Goal: Task Accomplishment & Management: Manage account settings

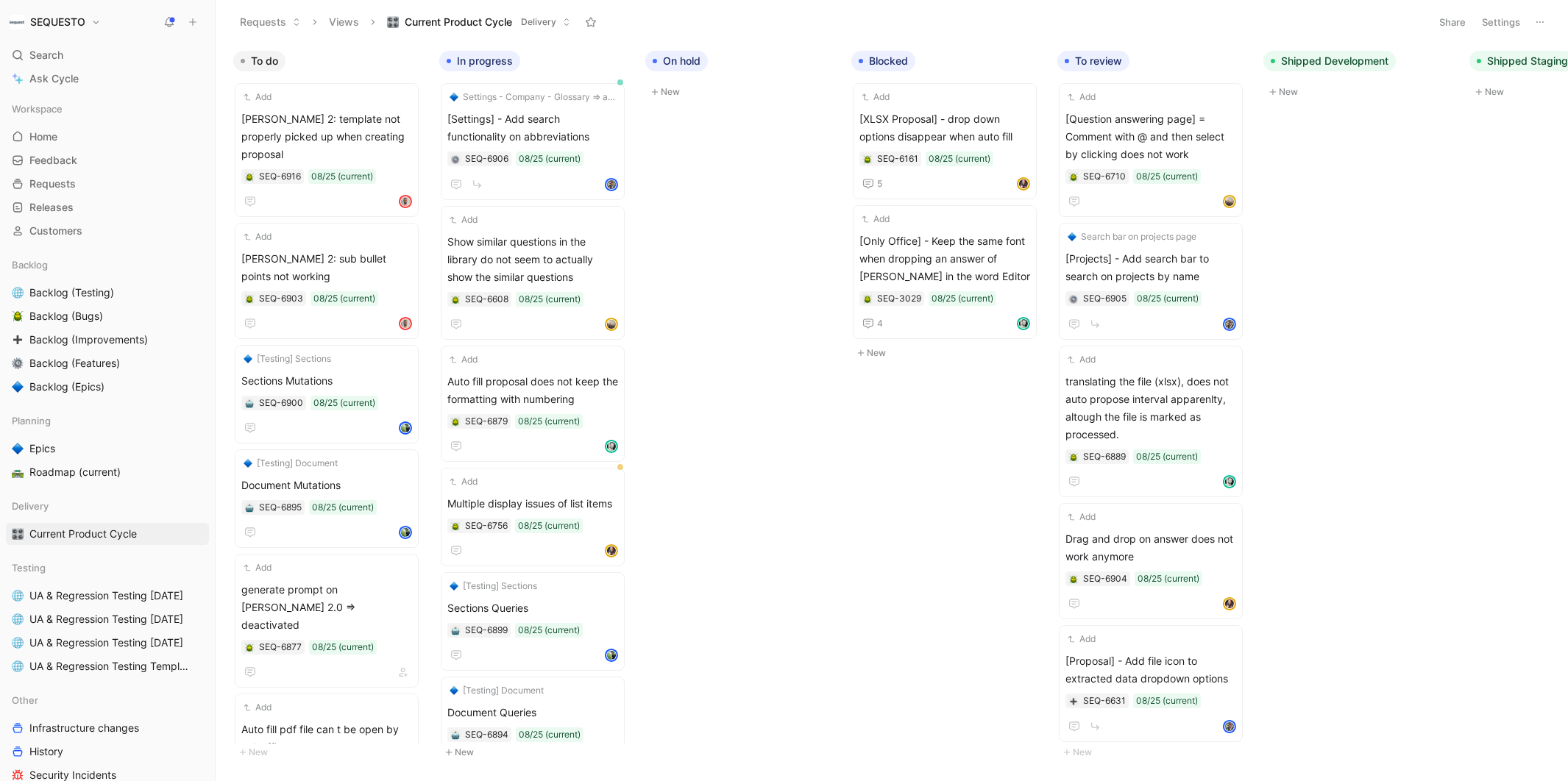
click at [75, 21] on h1 "SEQUESTO" at bounding box center [57, 22] width 55 height 13
click at [53, 148] on div "Workspace settings G then S" at bounding box center [99, 151] width 181 height 23
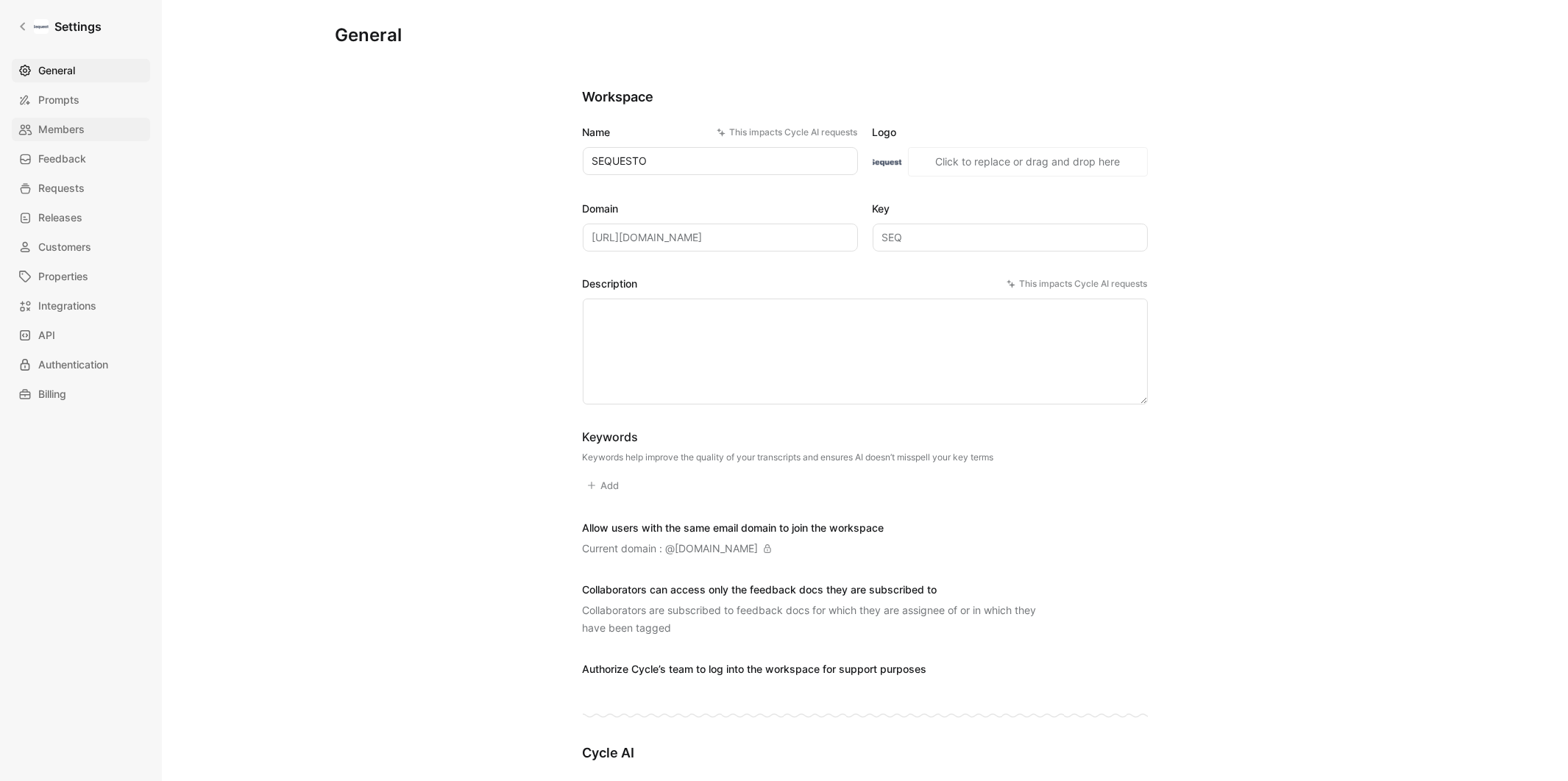
click at [57, 130] on span "Members" at bounding box center [61, 129] width 47 height 18
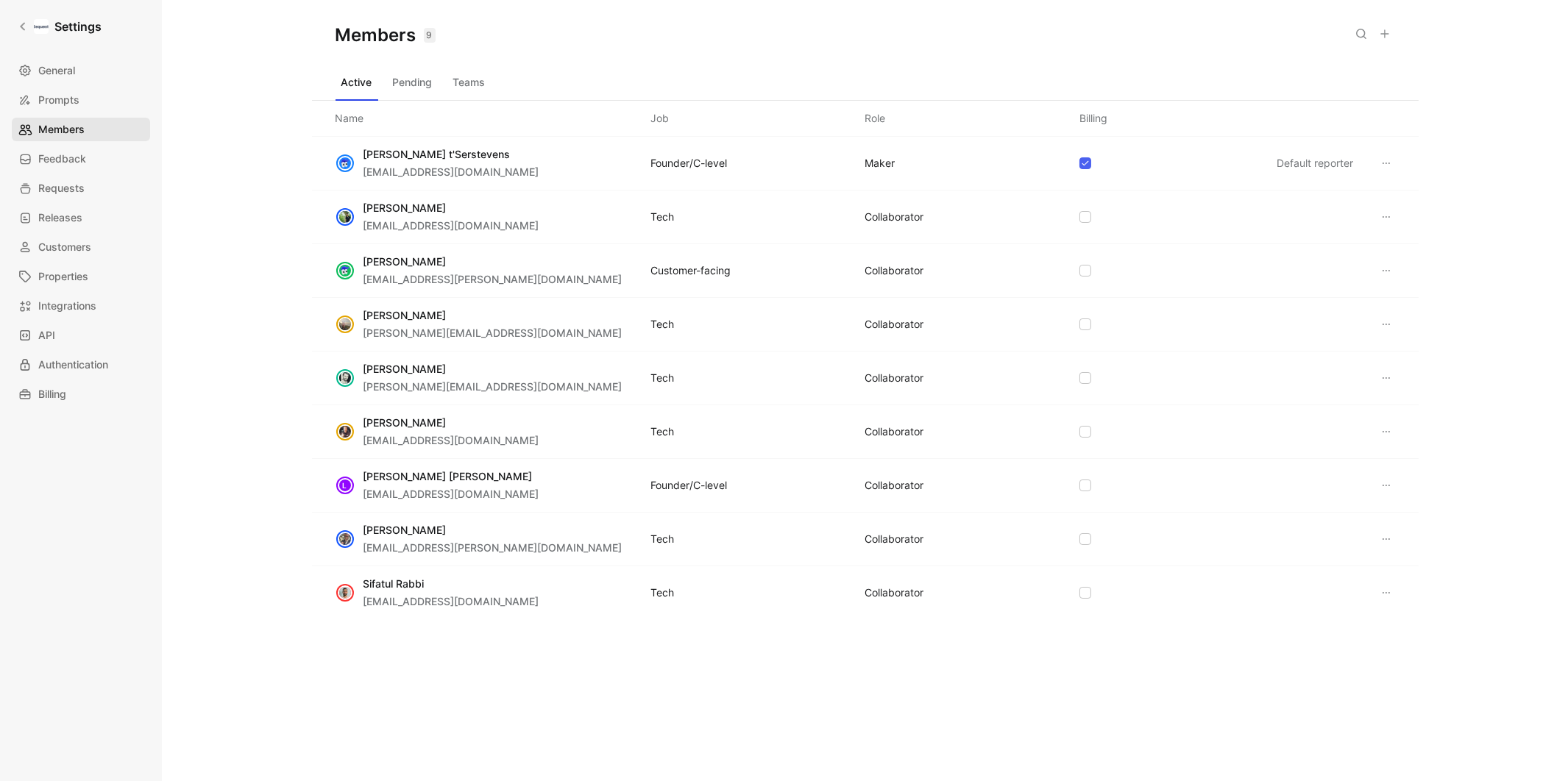
click at [57, 130] on span "Members" at bounding box center [61, 129] width 47 height 18
click at [29, 28] on link "Settings" at bounding box center [59, 26] width 96 height 30
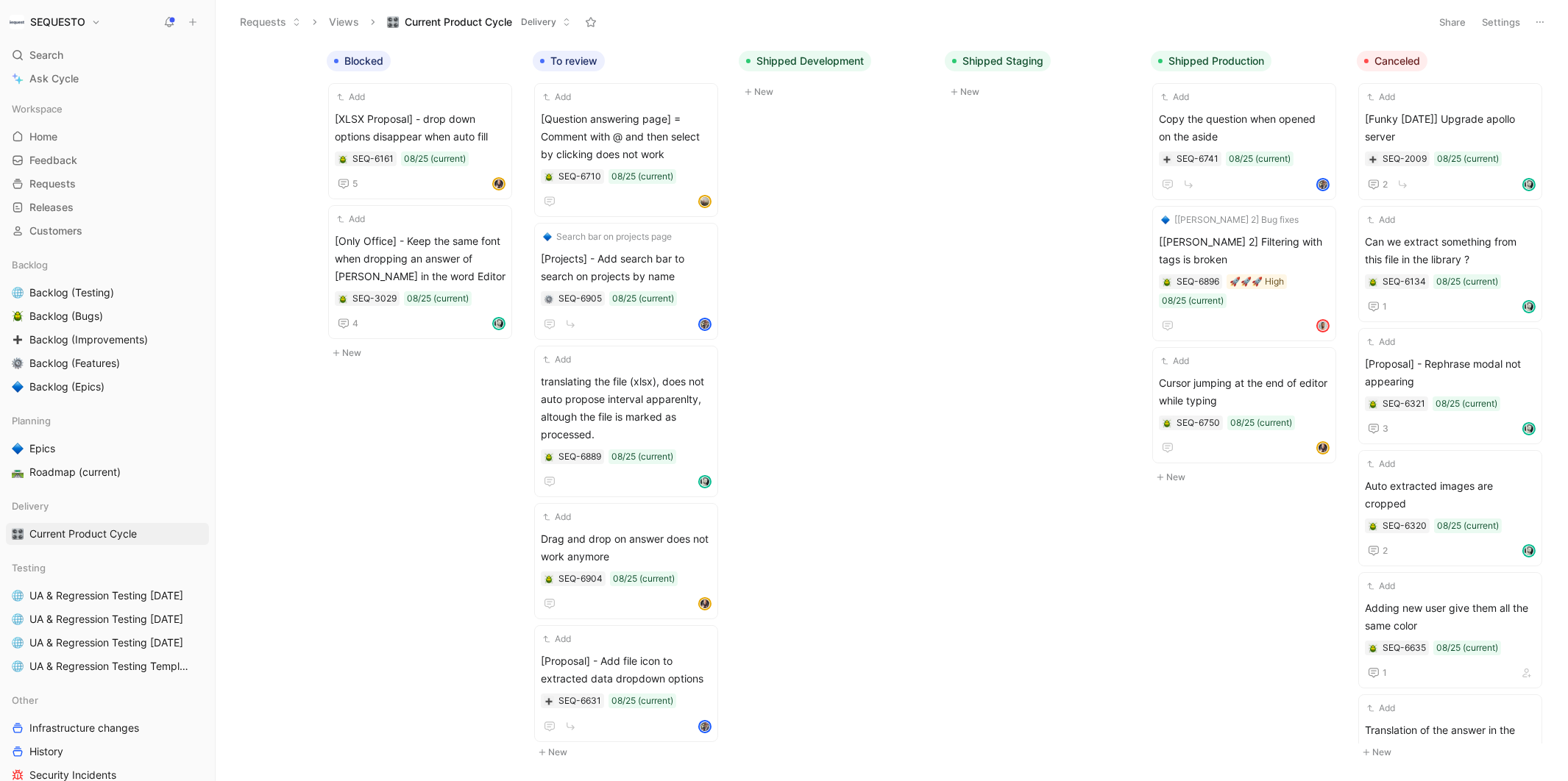
click at [966, 260] on div "To do Add [PERSON_NAME] 2: template not properly picked up when creating propos…" at bounding box center [892, 411] width 1353 height 737
